Goal: Task Accomplishment & Management: Manage account settings

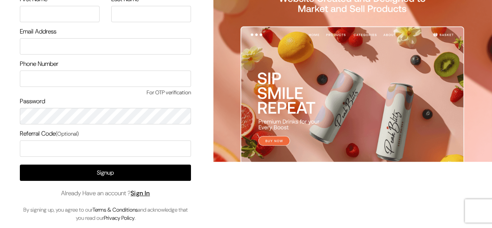
click at [150, 197] on span "Already Have an account ? Sign In" at bounding box center [105, 192] width 89 height 9
click at [150, 195] on link "Sign In" at bounding box center [140, 193] width 19 height 8
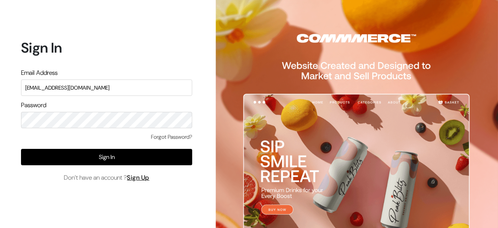
type input "surajp@outdoinc.com"
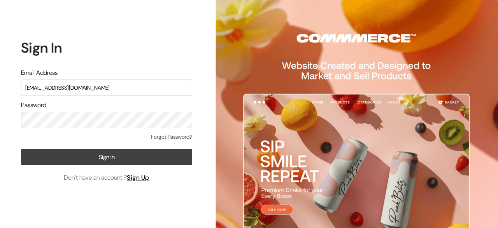
click at [100, 160] on button "Sign In" at bounding box center [106, 157] width 171 height 16
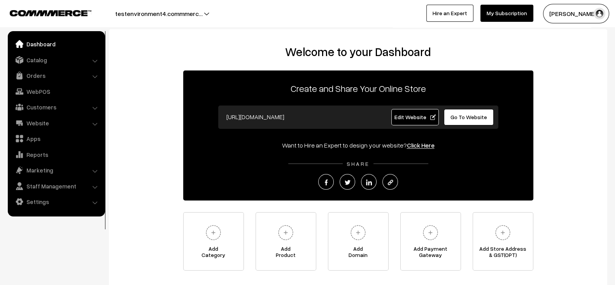
click at [141, 133] on div "Welcome to your Dashboard Create and Share Your Online Store https://testenviro…" at bounding box center [358, 158] width 483 height 226
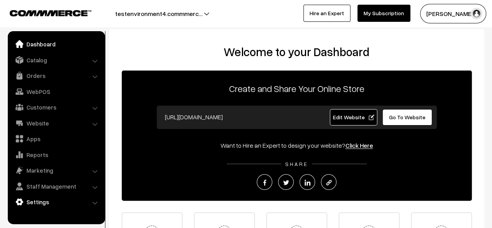
click at [43, 199] on link "Settings" at bounding box center [56, 202] width 93 height 14
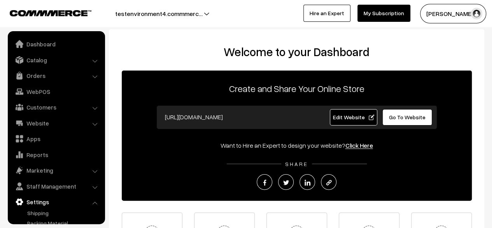
scroll to position [51, 0]
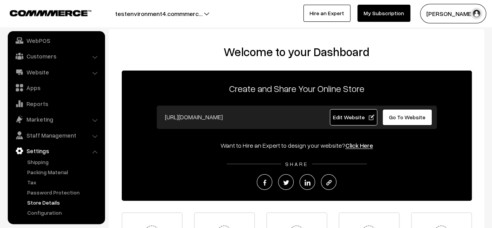
click at [47, 202] on link "Store Details" at bounding box center [63, 202] width 77 height 8
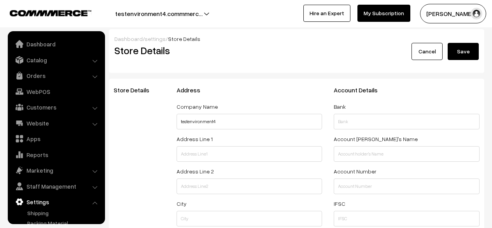
select select "99"
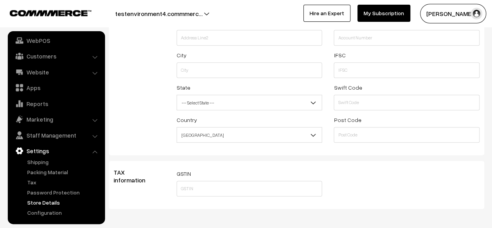
scroll to position [181, 0]
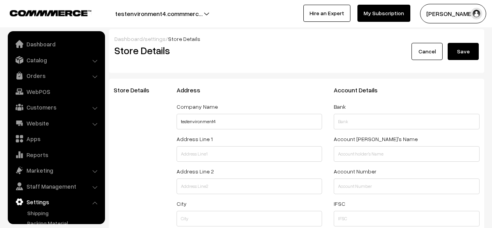
select select "99"
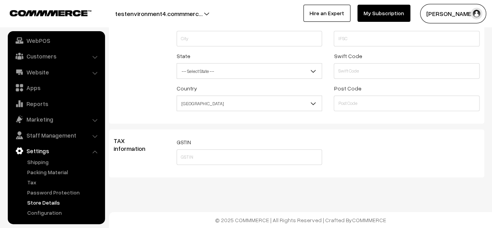
scroll to position [181, 0]
click at [163, 130] on div "TAX information GSTIN Global Settings By keeping tax setting as Custom for the …" at bounding box center [297, 153] width 376 height 48
drag, startPoint x: 163, startPoint y: 130, endPoint x: 128, endPoint y: 138, distance: 35.5
click at [128, 138] on div "TAX information GSTIN Global Settings By keeping tax setting as Custom for the …" at bounding box center [297, 153] width 376 height 48
click at [128, 138] on h3 "TAX information" at bounding box center [139, 144] width 51 height 15
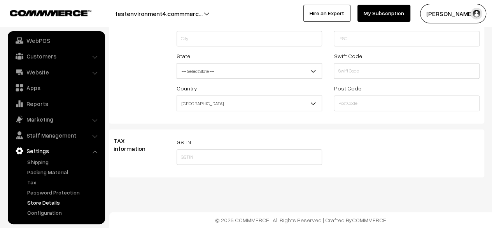
drag, startPoint x: 111, startPoint y: 134, endPoint x: 330, endPoint y: 219, distance: 234.8
click at [330, 219] on body "Thank you for showing interest. Our team will call you shortly. Close testenvir…" at bounding box center [246, 24] width 492 height 408
click at [168, 162] on div "TAX information" at bounding box center [139, 153] width 63 height 32
click at [206, 162] on input "text" at bounding box center [250, 157] width 146 height 16
paste input "29AAEXR2971C1ZA"
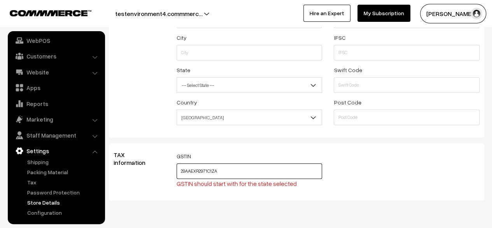
scroll to position [165, 0]
type input "29AAEXR2971C1ZA"
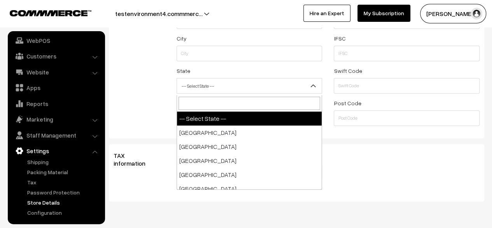
click at [251, 90] on span "-- Select State --" at bounding box center [249, 86] width 145 height 14
type input "ma"
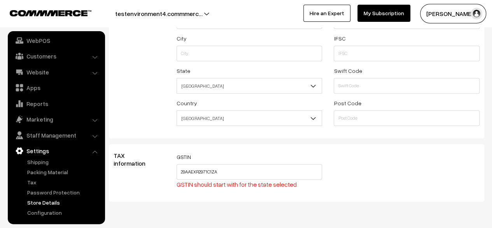
select select "[GEOGRAPHIC_DATA]"
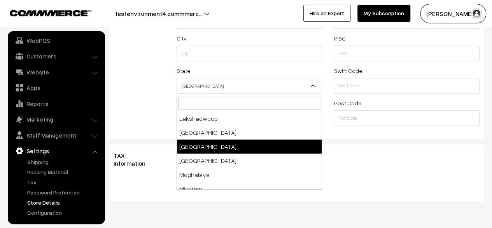
click at [247, 89] on span "Maharashtra" at bounding box center [249, 86] width 145 height 14
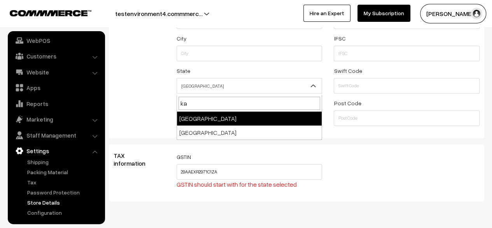
type input "kar"
select select "Karnataka"
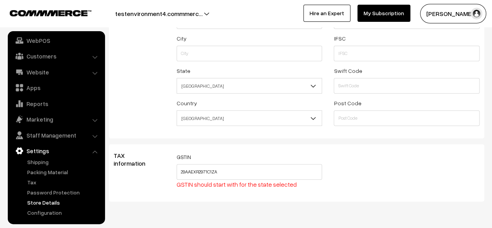
click at [287, 145] on form "Store Details Address Company Name testenvironment4 Address Line 1 Address Line…" at bounding box center [297, 58] width 376 height 288
click at [335, 162] on div "GSTIN 29AAEXR2971C1ZA GSTIN should start with for the state selected" at bounding box center [328, 173] width 315 height 42
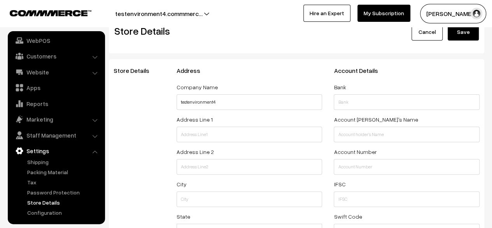
scroll to position [19, 0]
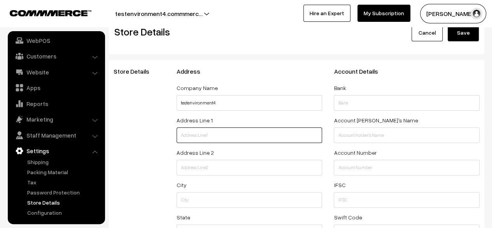
click at [272, 141] on input "text" at bounding box center [250, 135] width 146 height 16
type input "Test"
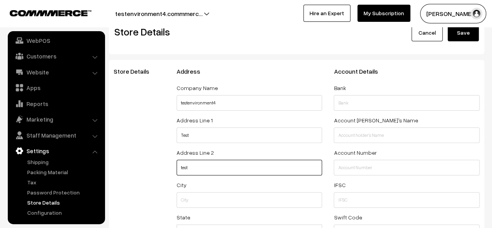
type input "test"
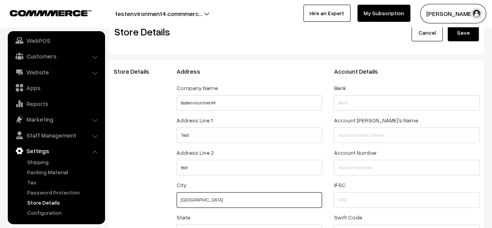
type input "pune"
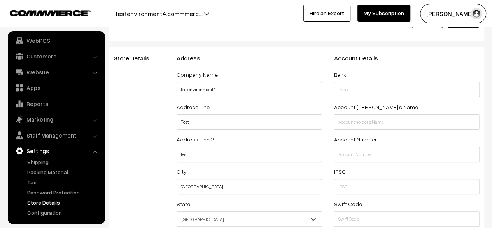
scroll to position [170, 0]
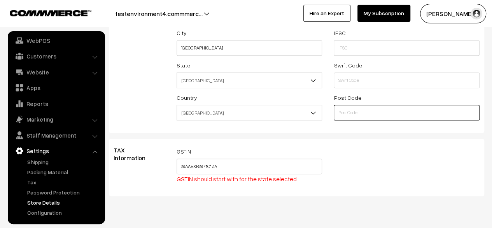
click at [353, 108] on input "text" at bounding box center [407, 113] width 146 height 16
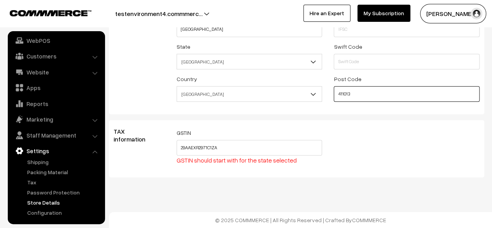
type input "411013"
click at [392, 149] on div "GSTIN 29AAEXR2971C1ZA GSTIN should start with for the state selected" at bounding box center [328, 149] width 315 height 42
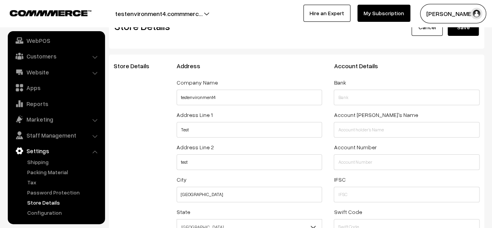
scroll to position [0, 0]
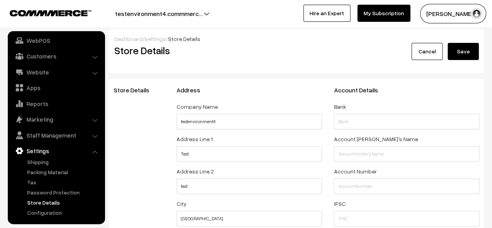
click at [469, 48] on button "Save" at bounding box center [463, 51] width 31 height 17
click at [469, 51] on button "Save" at bounding box center [463, 51] width 31 height 17
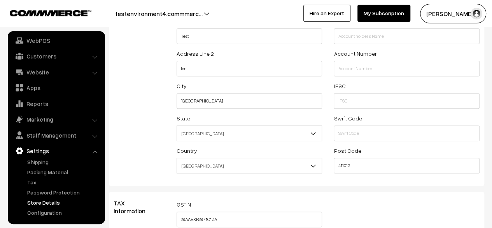
scroll to position [181, 0]
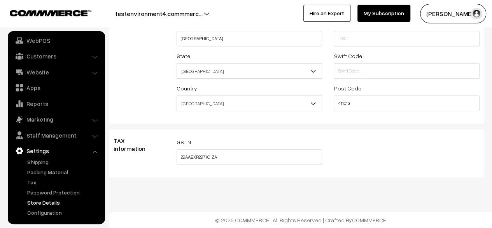
click at [255, 148] on div "GSTIN 29AAEXR2971C1ZA" at bounding box center [250, 151] width 146 height 28
click at [258, 149] on input "29AAEXR2971C1ZA" at bounding box center [250, 157] width 146 height 16
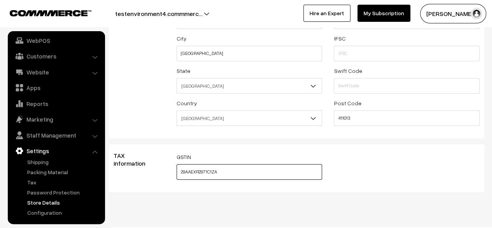
scroll to position [164, 0]
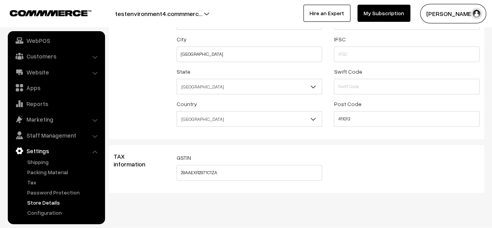
click at [357, 138] on div "Store Details Address Company Name testenvironment4 Address Line 1 Test Address…" at bounding box center [297, 26] width 376 height 225
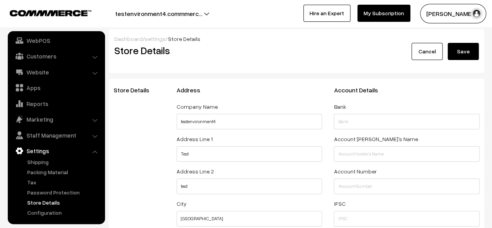
click at [457, 54] on button "Save" at bounding box center [463, 51] width 31 height 17
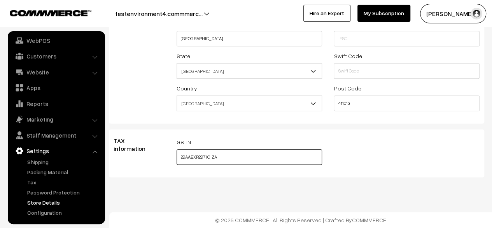
click at [248, 153] on input "29AAEXR2971C1ZA" at bounding box center [250, 157] width 146 height 16
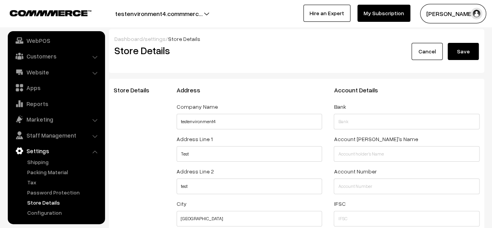
click at [464, 46] on button "Save" at bounding box center [463, 51] width 31 height 17
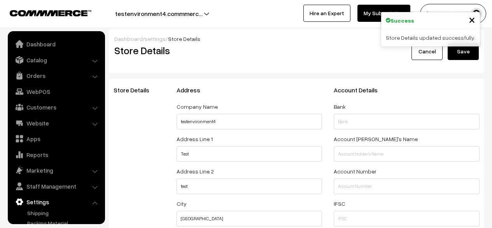
select select "99"
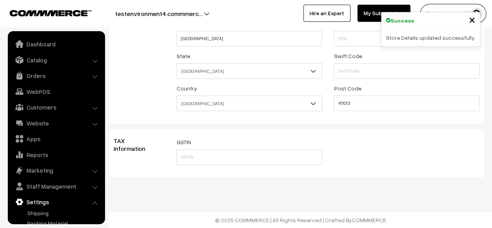
scroll to position [51, 0]
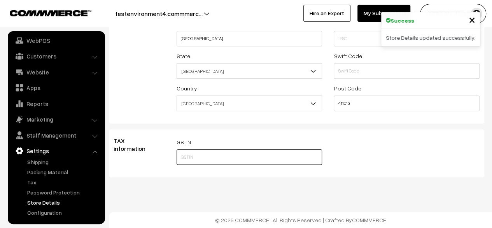
click at [208, 151] on input "text" at bounding box center [250, 157] width 146 height 16
paste input "29AAEXR2971C1ZA"
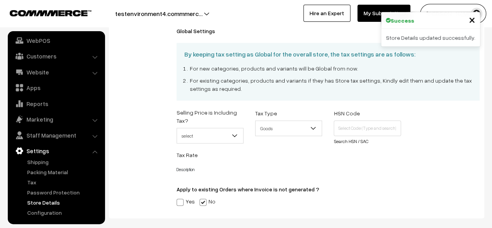
scroll to position [323, 0]
type input "29AAEXR2971C1ZA"
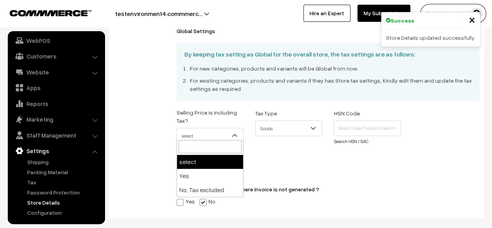
click at [225, 135] on span "select" at bounding box center [210, 136] width 66 height 14
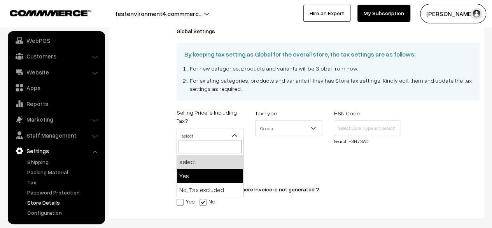
select select "1"
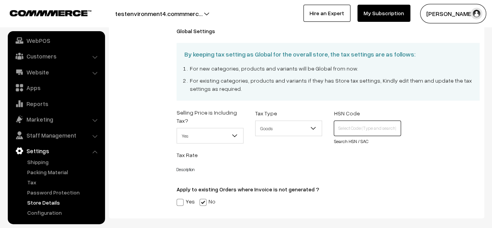
click at [349, 130] on input "text" at bounding box center [367, 128] width 67 height 16
click at [361, 142] on link "Search HSN / SAC" at bounding box center [351, 141] width 34 height 6
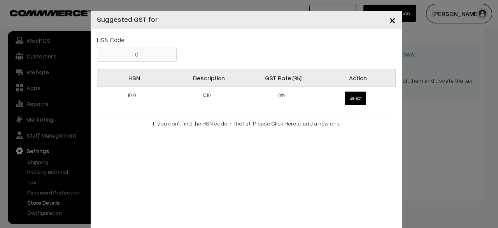
click at [348, 101] on span "Select" at bounding box center [355, 97] width 21 height 13
click at [346, 93] on input "Select" at bounding box center [343, 90] width 5 height 5
radio input "true"
type input "1010"
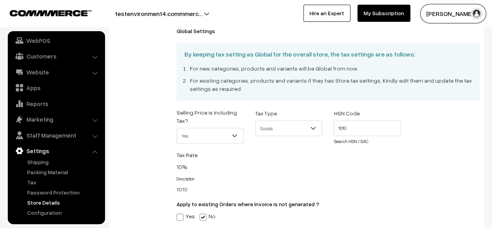
click at [393, 169] on div "Tax Rate 10% Price Range Tax Rate (%)" at bounding box center [328, 160] width 315 height 21
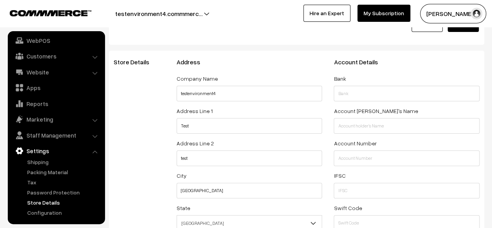
scroll to position [0, 0]
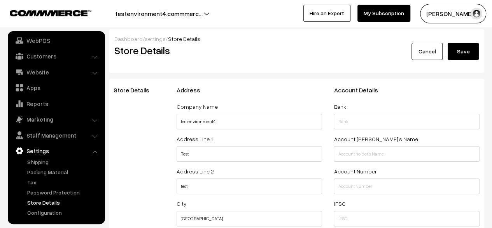
click at [459, 56] on button "Save" at bounding box center [463, 51] width 31 height 17
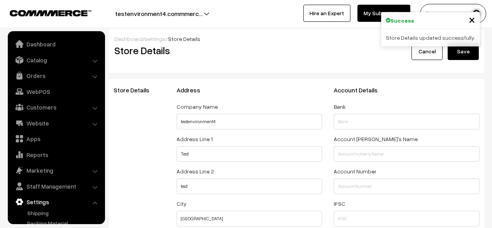
select select "99"
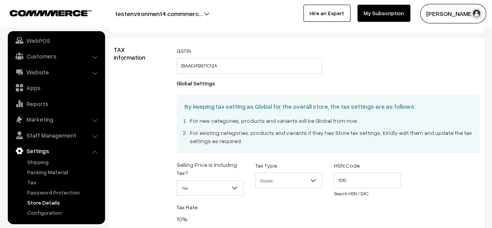
scroll to position [270, 0]
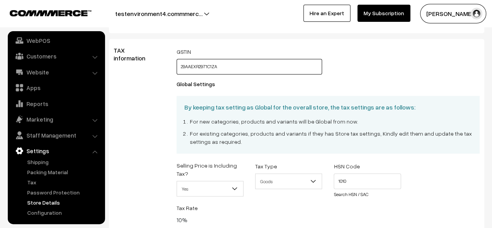
click at [242, 69] on input "29AAEXR2971C1ZA" at bounding box center [250, 67] width 146 height 16
click at [172, 124] on div "By keeping tax setting as Global for the overall store, the tax settings are as…" at bounding box center [328, 128] width 315 height 65
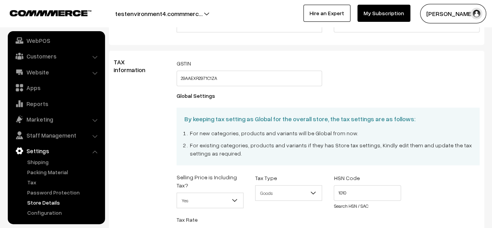
scroll to position [252, 0]
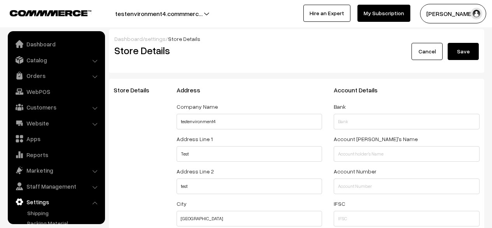
select select "99"
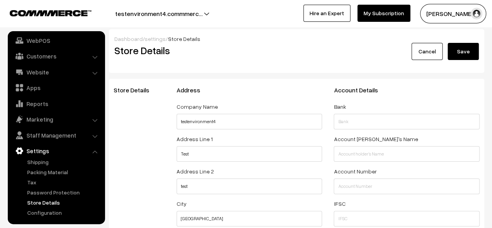
click at [463, 53] on button "Save" at bounding box center [463, 51] width 31 height 17
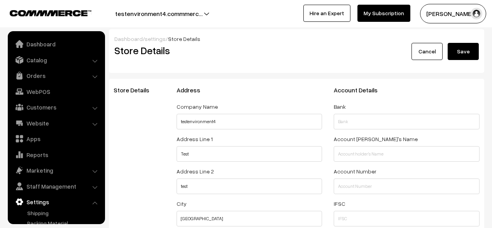
select select "99"
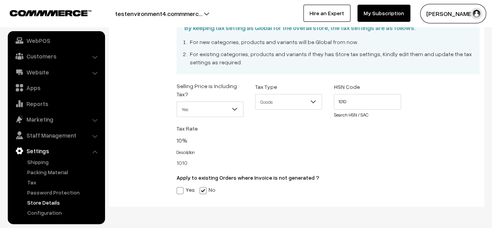
scroll to position [345, 0]
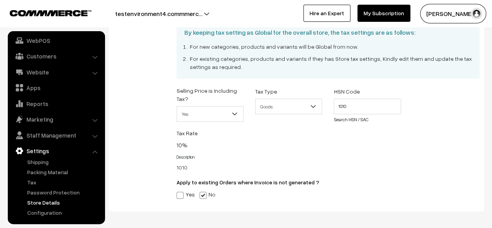
click at [144, 95] on div "TAX information" at bounding box center [139, 87] width 63 height 231
